Goal: Communication & Community: Answer question/provide support

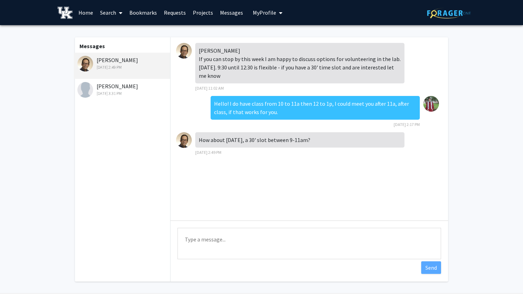
click at [243, 236] on textarea "Type a message" at bounding box center [308, 243] width 263 height 31
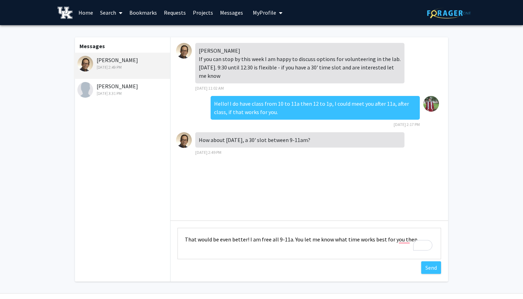
click at [275, 240] on textarea "That would be even better! I am free all 9-11a. You let me know what time works…" at bounding box center [308, 243] width 263 height 31
click at [272, 240] on textarea "That would be even better! I am free all 9-11a. You let me know what time works…" at bounding box center [308, 243] width 263 height 31
click at [274, 242] on textarea "That would be even better! I am free 9-11a. You let me know what time works bes…" at bounding box center [308, 243] width 263 height 31
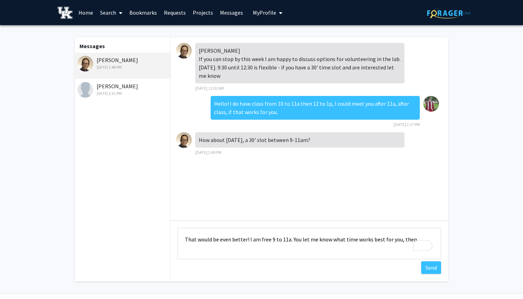
scroll to position [19, 0]
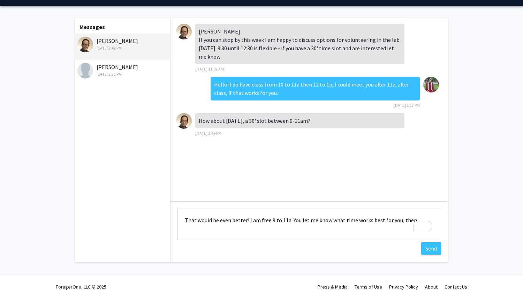
click at [475, 222] on fg-messaging "Messages Jonathan Satin Sep 2, 2025 2:49 PM Ioannis Papazoglou Aug 29, 2025 3:3…" at bounding box center [261, 142] width 523 height 272
click at [412, 218] on textarea "That would be even better! I am free 9 to 11a. You let me know what time works …" at bounding box center [308, 223] width 263 height 31
drag, startPoint x: 428, startPoint y: 218, endPoint x: 290, endPoint y: 219, distance: 137.7
click at [290, 219] on textarea "That would be even better! I am free 9 to 11a. You let me know what time works …" at bounding box center [308, 223] width 263 height 31
drag, startPoint x: 291, startPoint y: 222, endPoint x: 390, endPoint y: 220, distance: 99.0
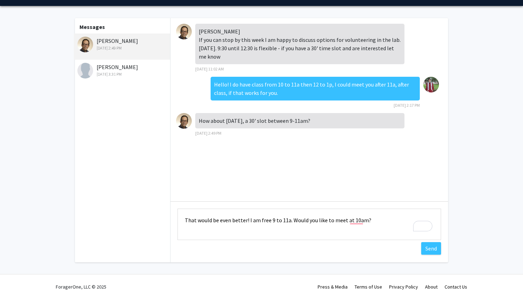
click at [389, 221] on textarea "That would be even better! I am free 9 to 11a. Would you like to meet at 10am?" at bounding box center [308, 223] width 263 height 31
click at [347, 229] on textarea "That would be even better! I am free 9 to 11a. Any time would work for me. What…" at bounding box center [308, 223] width 263 height 31
click at [385, 220] on textarea "That would be even better! I am free 9 to 11a. Any time would work for me. What…" at bounding box center [308, 223] width 263 height 31
click at [261, 231] on textarea "That would be even better! I am free 9 to 11a. Any time would work for me. What…" at bounding box center [308, 223] width 263 height 31
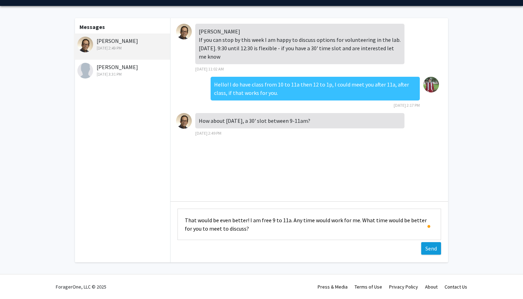
type textarea "That would be even better! I am free 9 to 11a. Any time would work for me. What…"
click at [425, 248] on button "Send" at bounding box center [431, 248] width 20 height 13
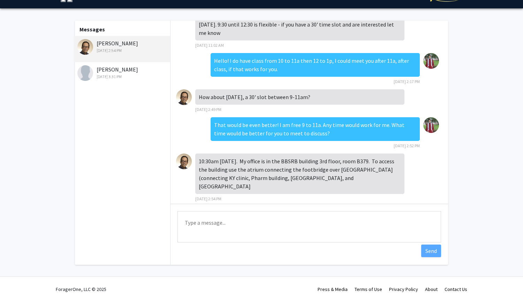
scroll to position [19, 0]
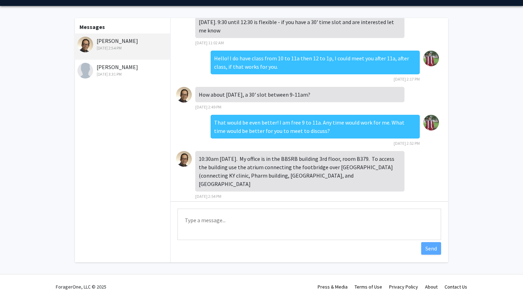
click at [292, 156] on div "10:30am Thursday. My office is in the BBSRB building 3rd floor, room B379. To a…" at bounding box center [299, 171] width 209 height 40
copy div "BBSRB"
click at [234, 216] on textarea "Type a message" at bounding box center [308, 223] width 263 height 31
type textarea "Sounds good, see you [DATE] at 10:30a."
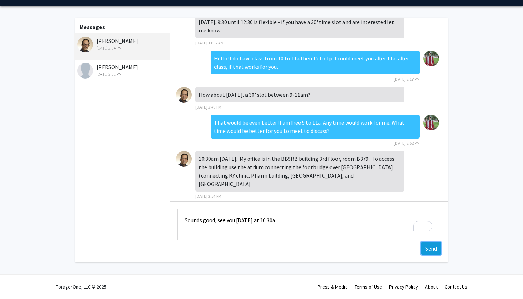
click at [427, 251] on button "Send" at bounding box center [431, 248] width 20 height 13
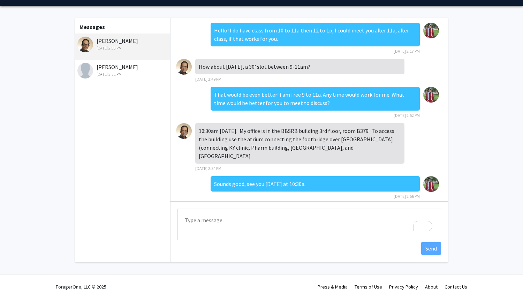
drag, startPoint x: 96, startPoint y: 40, endPoint x: 153, endPoint y: 40, distance: 56.5
click at [153, 40] on div "[PERSON_NAME] [DATE] 2:56 PM" at bounding box center [122, 44] width 91 height 15
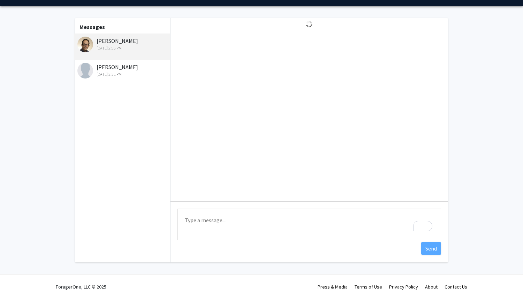
copy div "[PERSON_NAME]"
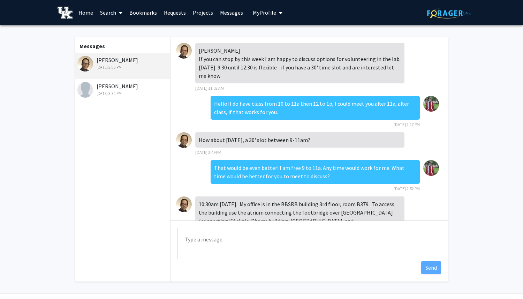
scroll to position [54, 0]
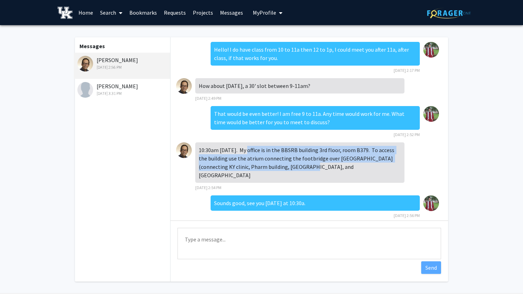
drag, startPoint x: 296, startPoint y: 168, endPoint x: 249, endPoint y: 151, distance: 50.5
click at [249, 151] on div "10:30am [DATE]. My office is in the BBSRB building 3rd floor, room B379. To acc…" at bounding box center [299, 162] width 209 height 40
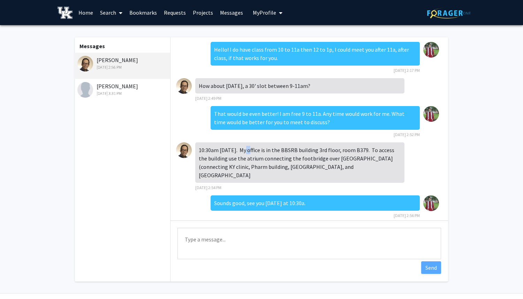
click at [249, 151] on div "10:30am [DATE]. My office is in the BBSRB building 3rd floor, room B379. To acc…" at bounding box center [299, 162] width 209 height 40
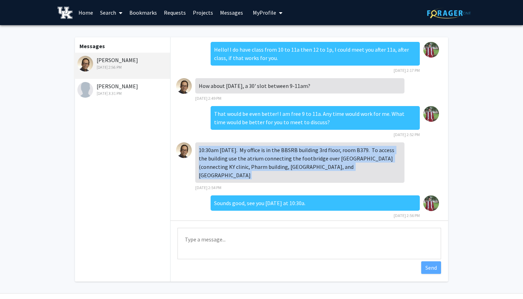
click at [249, 151] on div "10:30am [DATE]. My office is in the BBSRB building 3rd floor, room B379. To acc…" at bounding box center [299, 162] width 209 height 40
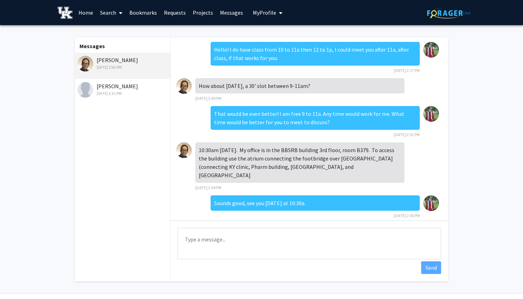
click at [109, 60] on div "[PERSON_NAME] [DATE] 2:56 PM" at bounding box center [122, 63] width 91 height 15
copy div "[PERSON_NAME]"
click at [178, 17] on link "Requests" at bounding box center [174, 12] width 29 height 24
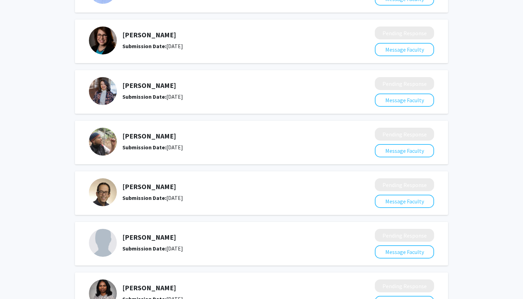
scroll to position [150, 0]
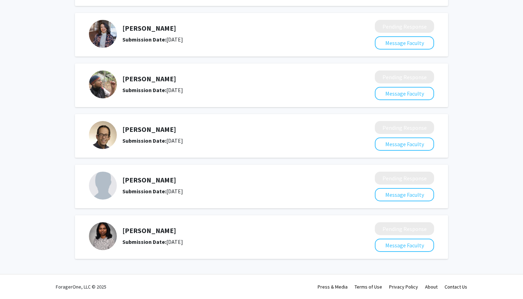
click at [138, 232] on h5 "[PERSON_NAME]" at bounding box center [229, 230] width 215 height 8
copy h5 "[PERSON_NAME]"
